Goal: Find specific page/section: Find specific page/section

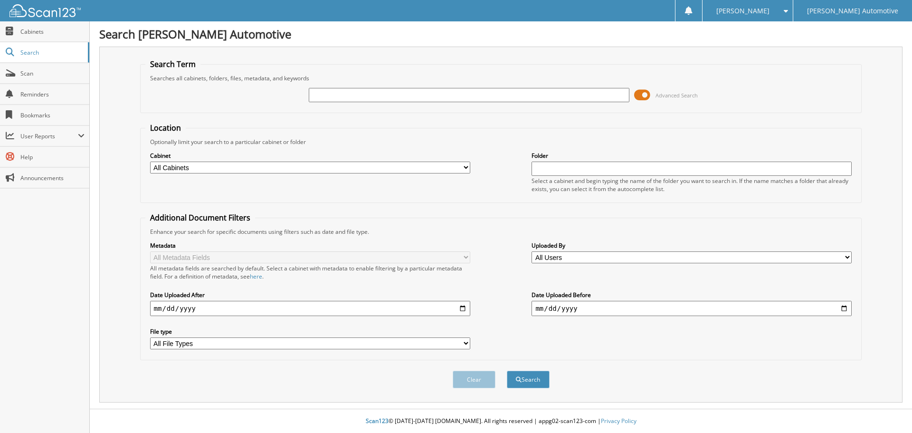
click at [366, 98] on input "text" at bounding box center [469, 95] width 320 height 14
type input "16086"
click at [507, 370] on button "Search" at bounding box center [528, 379] width 43 height 18
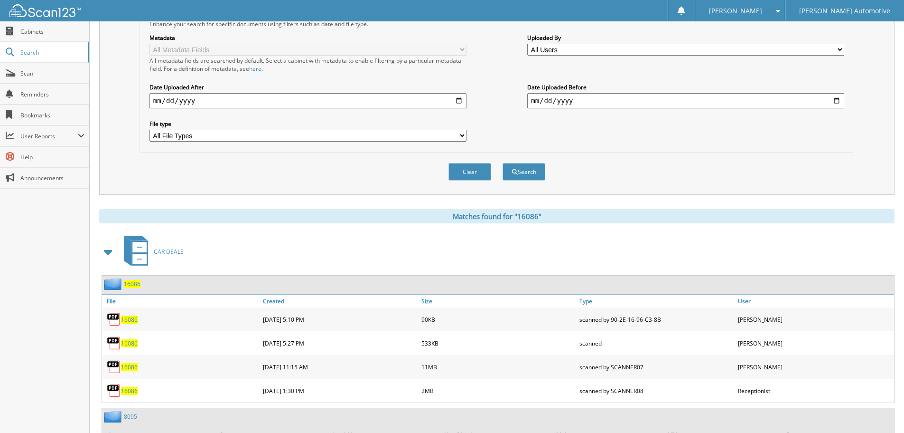
scroll to position [285, 0]
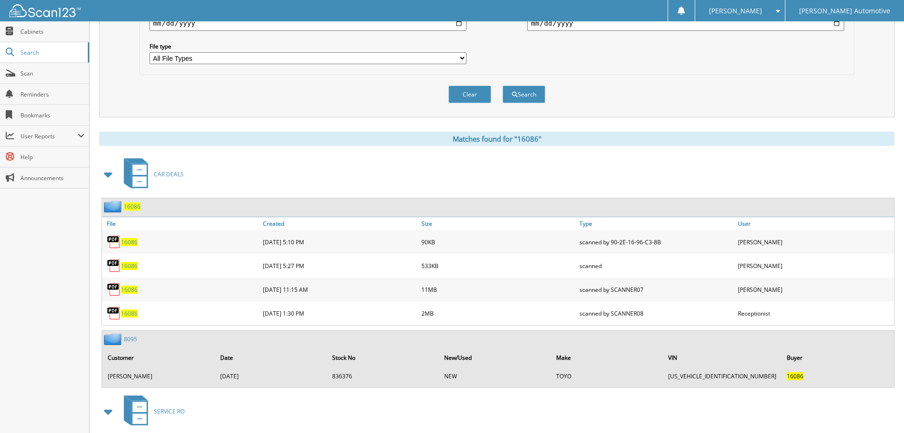
click at [132, 208] on span "16086" at bounding box center [132, 206] width 17 height 8
